Goal: Book appointment/travel/reservation

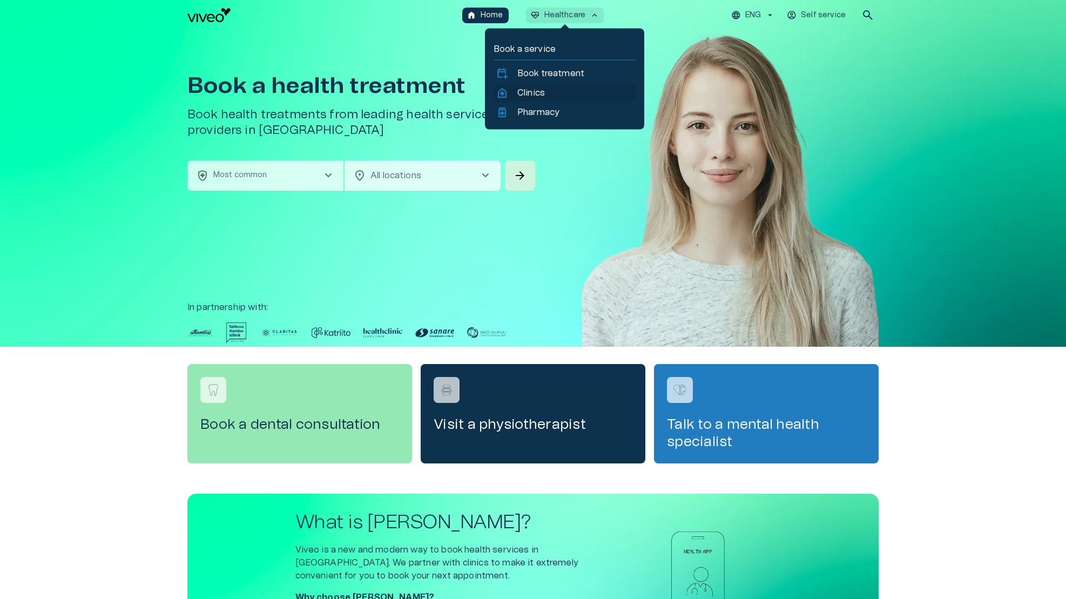
click at [526, 94] on p "Clinics" at bounding box center [531, 92] width 28 height 13
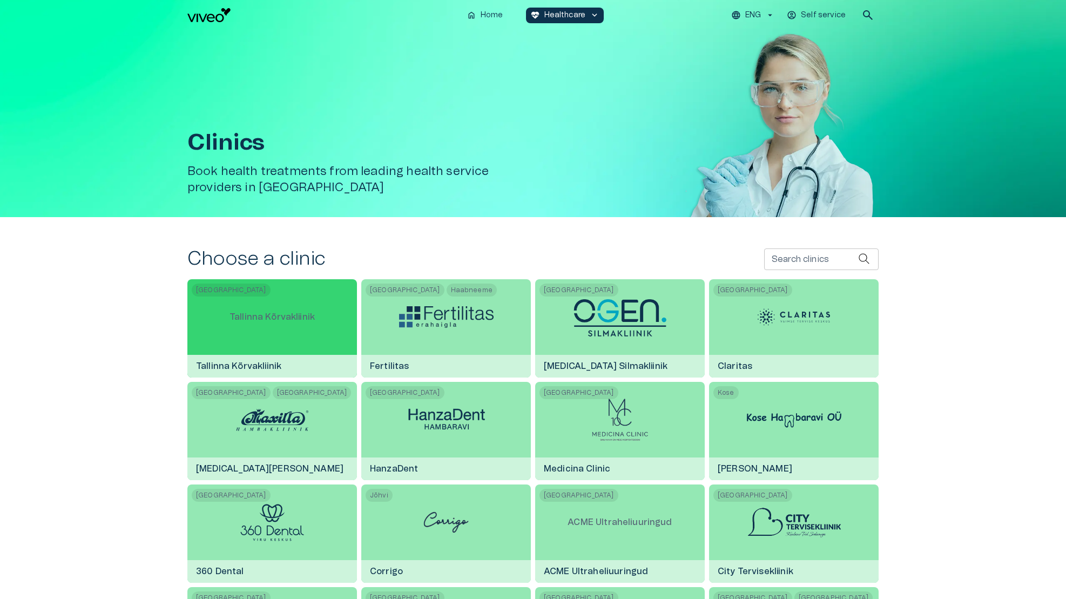
click at [342, 316] on div "[GEOGRAPHIC_DATA] Tallinna Kõrvakliinik [GEOGRAPHIC_DATA]" at bounding box center [272, 328] width 170 height 98
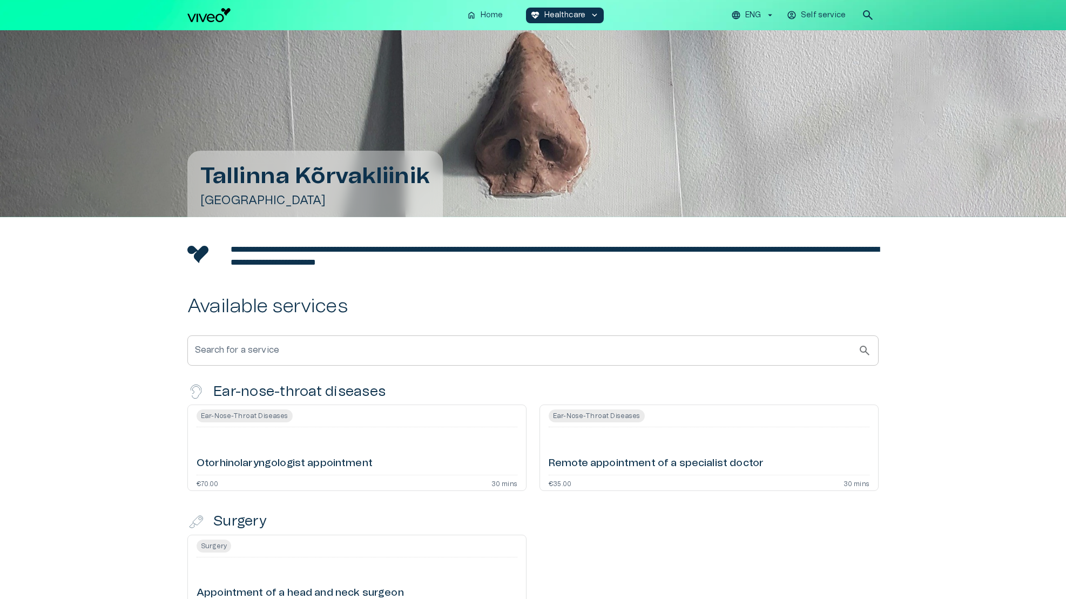
click at [333, 437] on div "Otorhinolaryngologist appointment" at bounding box center [357, 451] width 321 height 39
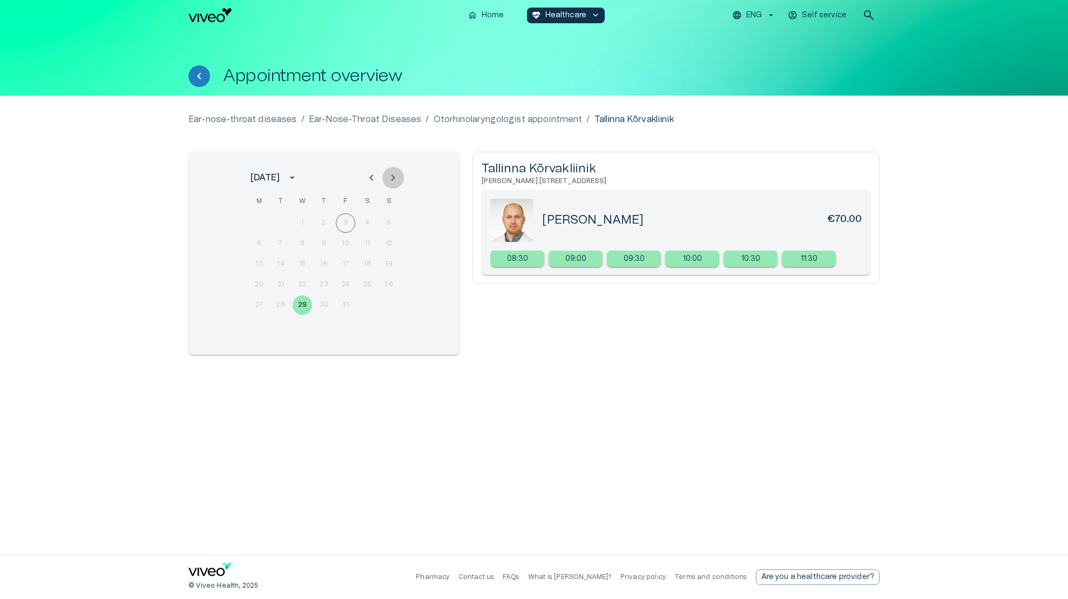
click at [401, 178] on button "Next month" at bounding box center [393, 178] width 22 height 22
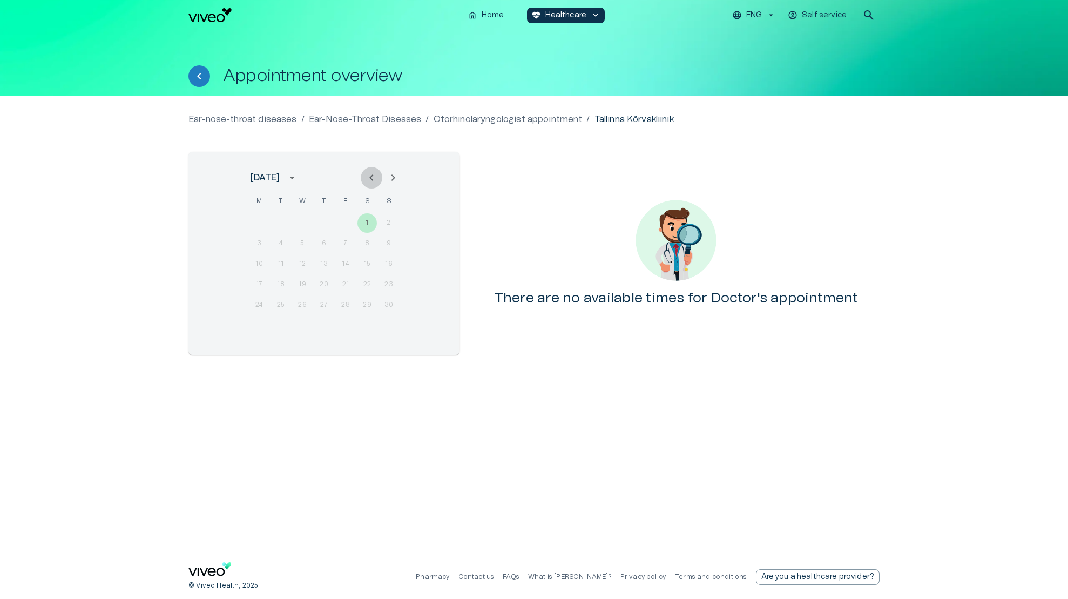
click at [375, 180] on icon "Previous month" at bounding box center [371, 177] width 13 height 13
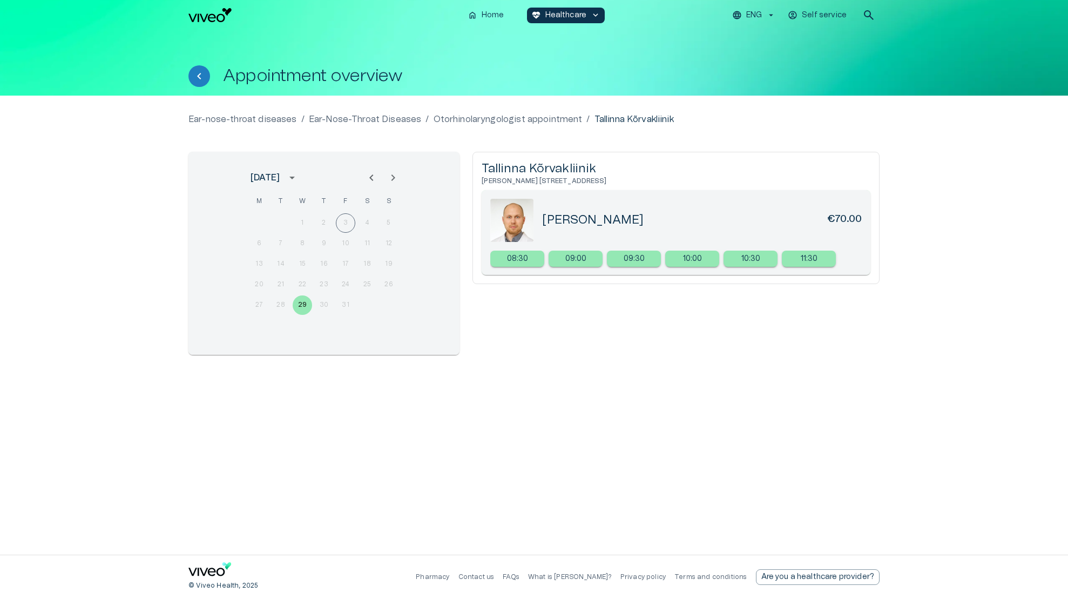
click at [374, 178] on div at bounding box center [382, 178] width 43 height 22
click at [371, 176] on div at bounding box center [382, 178] width 43 height 22
click at [385, 176] on button "Next month" at bounding box center [393, 178] width 22 height 22
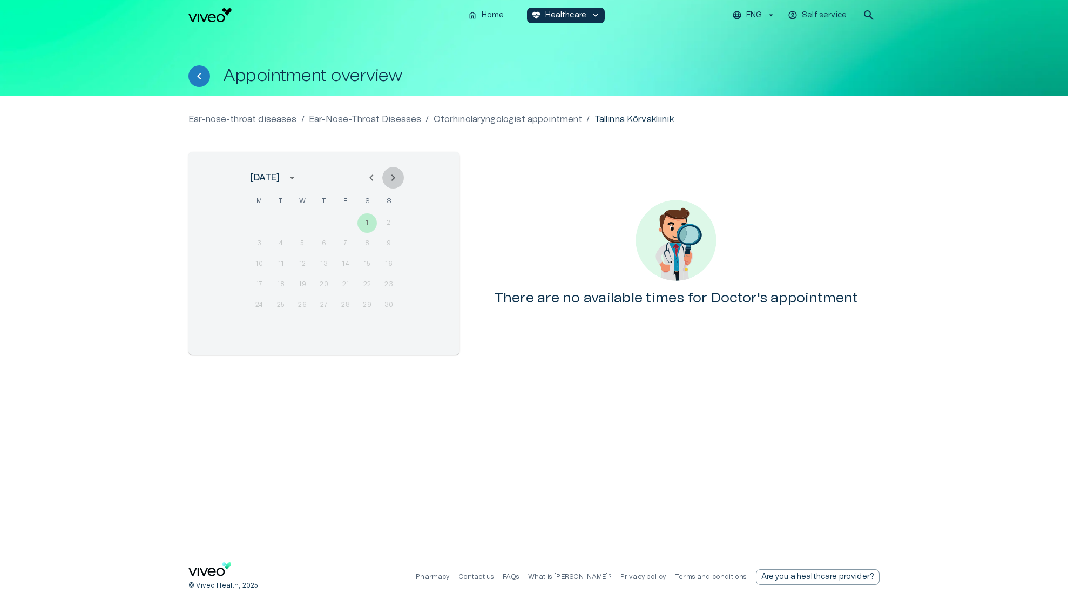
click at [391, 176] on icon "Next month" at bounding box center [393, 177] width 13 height 13
click at [395, 178] on icon "Next month" at bounding box center [394, 177] width 4 height 6
click at [372, 179] on icon "Previous month" at bounding box center [371, 177] width 4 height 6
click at [392, 177] on icon "Next month" at bounding box center [393, 177] width 13 height 13
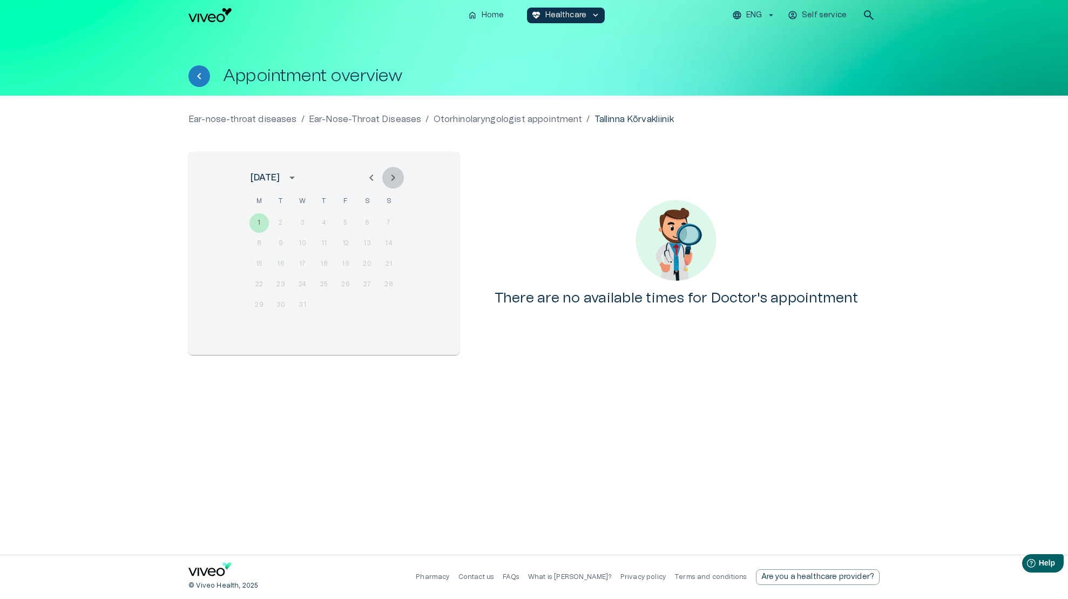
click at [392, 177] on icon "Next month" at bounding box center [393, 177] width 13 height 13
click at [372, 180] on icon "Previous month" at bounding box center [371, 177] width 4 height 6
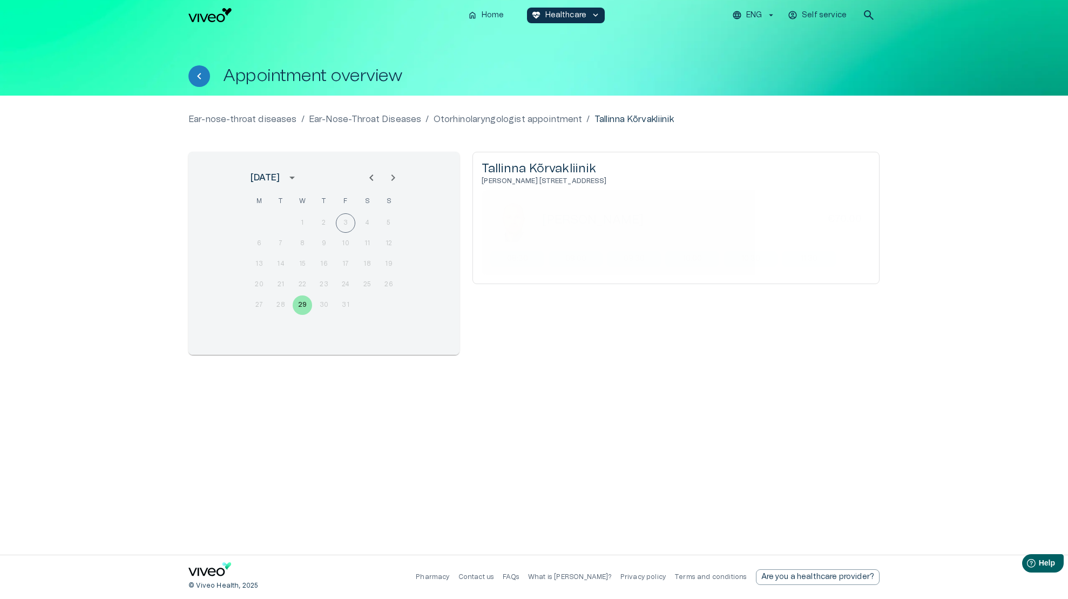
click at [402, 178] on button "Next month" at bounding box center [393, 178] width 22 height 22
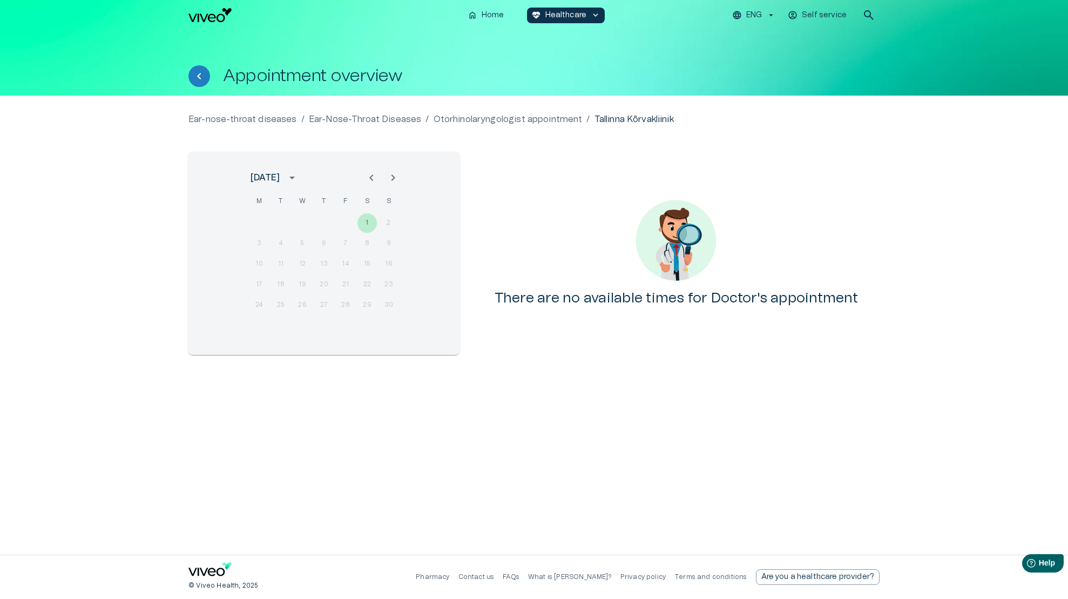
click at [374, 181] on icon "Previous month" at bounding box center [371, 177] width 13 height 13
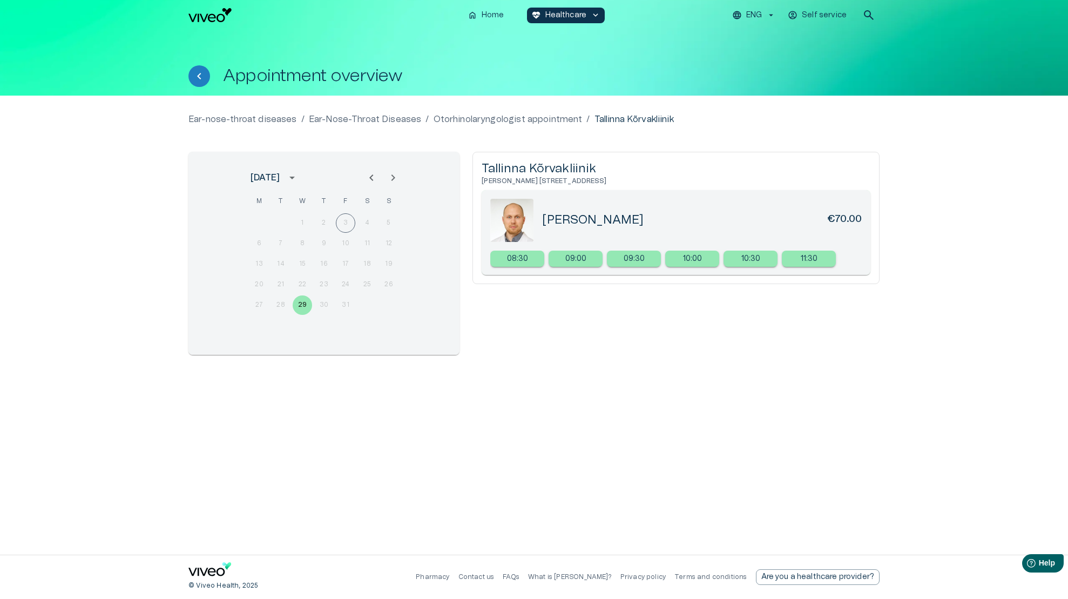
click at [401, 174] on button "Next month" at bounding box center [393, 178] width 22 height 22
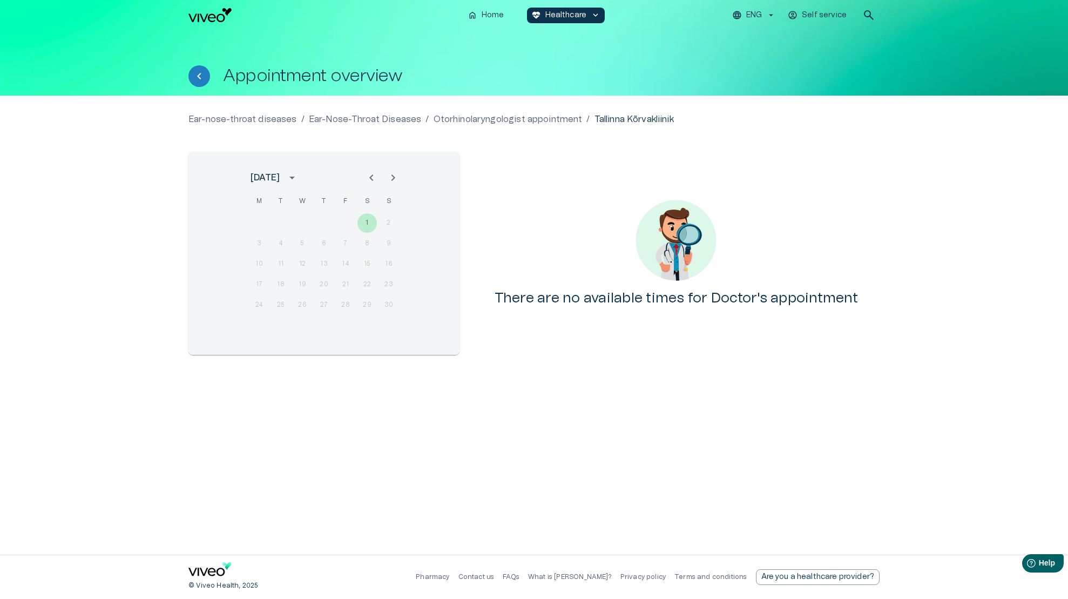
click at [401, 174] on button "Next month" at bounding box center [393, 178] width 22 height 22
click at [371, 178] on icon "Previous month" at bounding box center [371, 177] width 13 height 13
click at [371, 178] on icon "Previous month" at bounding box center [371, 177] width 4 height 6
